Goal: Task Accomplishment & Management: Use online tool/utility

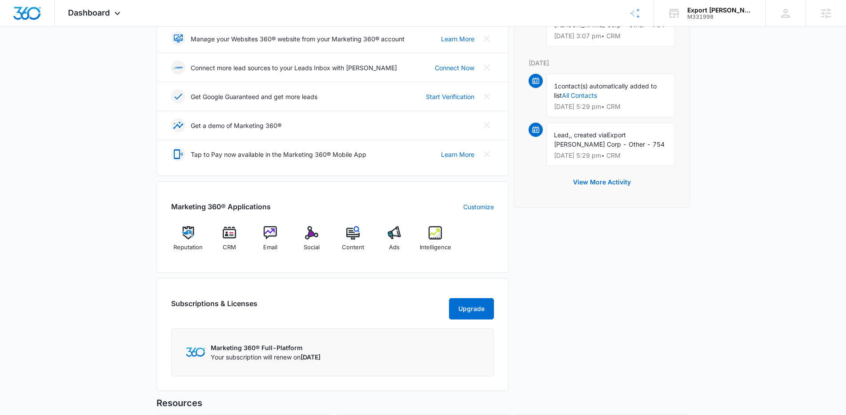
scroll to position [237, 0]
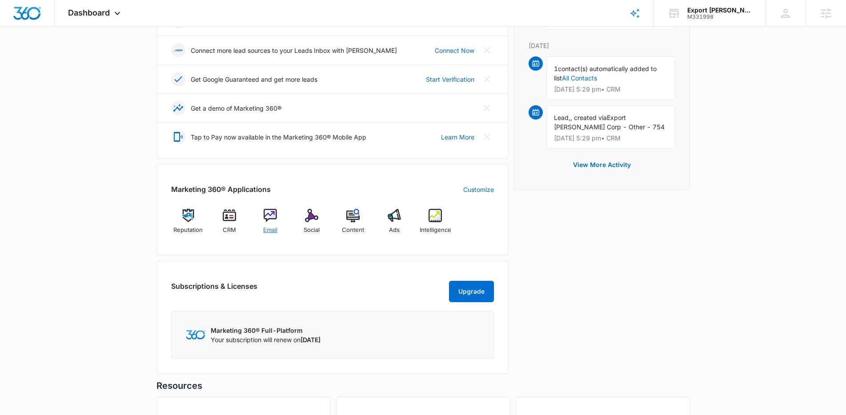
click at [270, 229] on span "Email" at bounding box center [270, 230] width 14 height 9
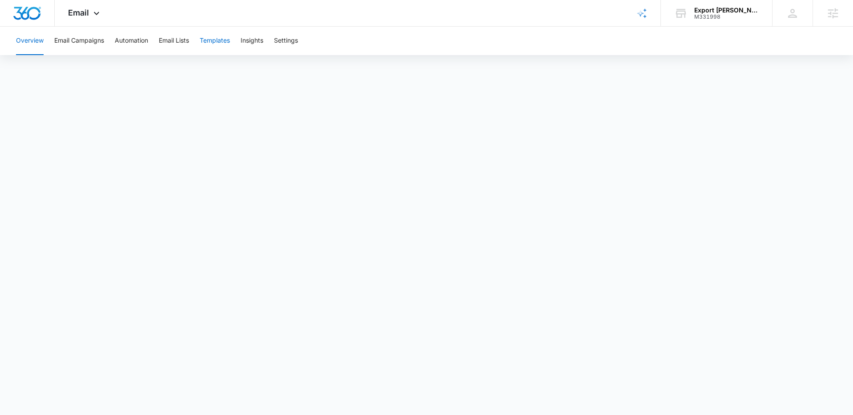
click at [208, 43] on button "Templates" at bounding box center [215, 41] width 30 height 28
click at [429, 195] on div "Move your 🖱️ to pick a color #404042 rgb(64,64,66)" at bounding box center [426, 207] width 853 height 415
